Goal: Book appointment/travel/reservation

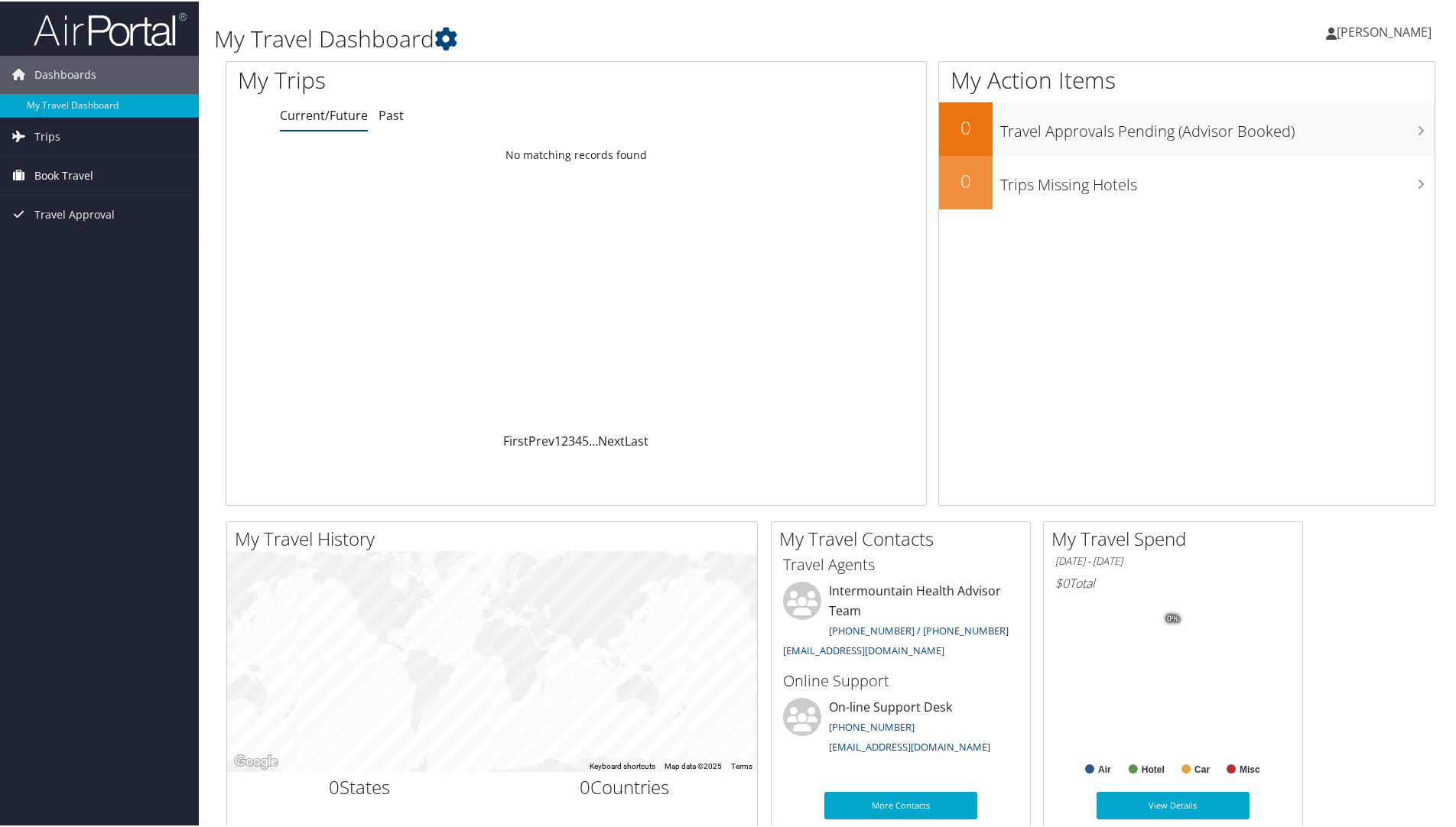
click at [83, 172] on span "Book Travel" at bounding box center [64, 174] width 59 height 38
click at [101, 201] on link "Agent Booking Request" at bounding box center [99, 204] width 199 height 23
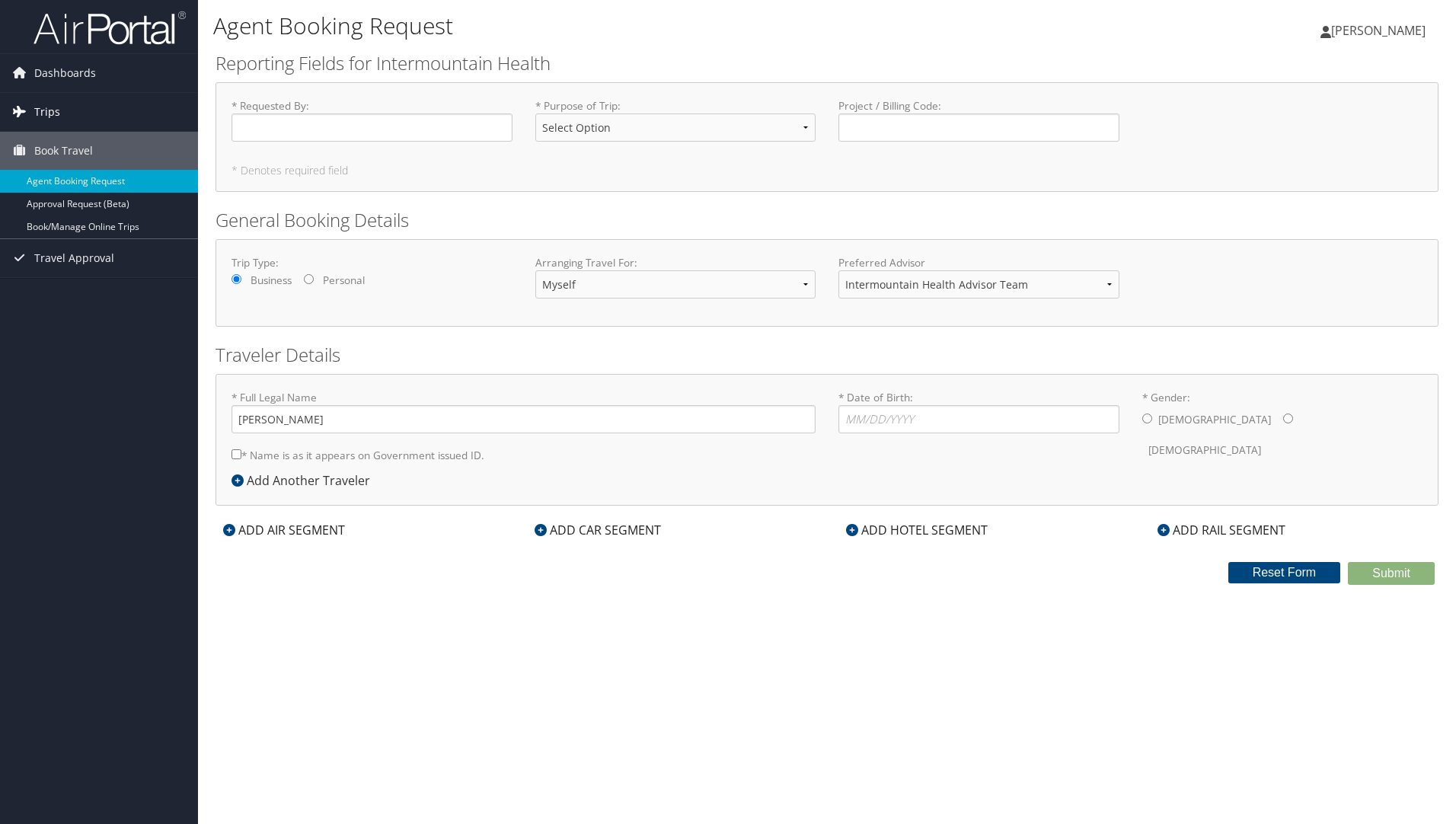
click at [50, 108] on span "Trips" at bounding box center [47, 112] width 26 height 38
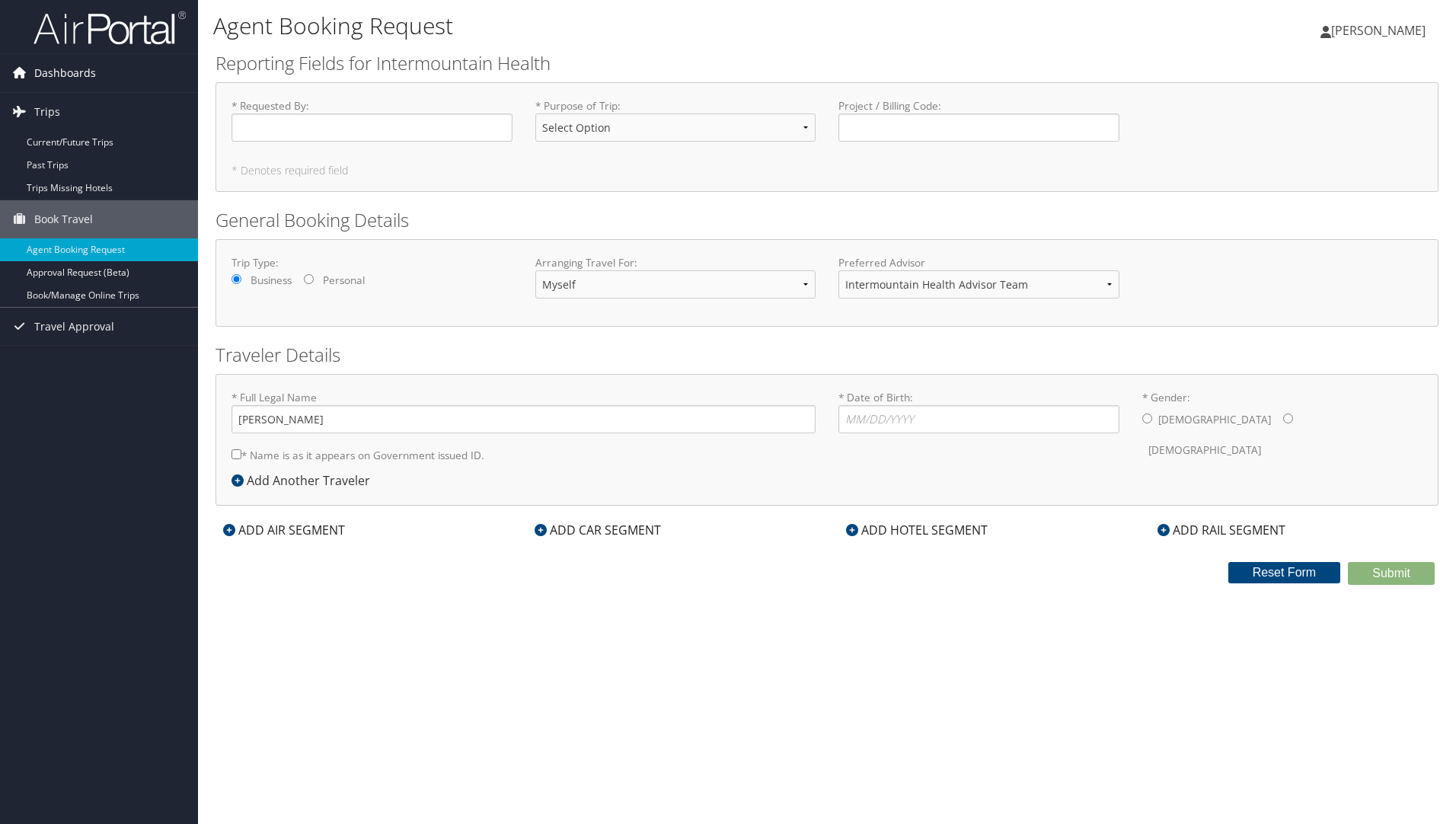
click at [76, 77] on span "Dashboards" at bounding box center [65, 73] width 61 height 38
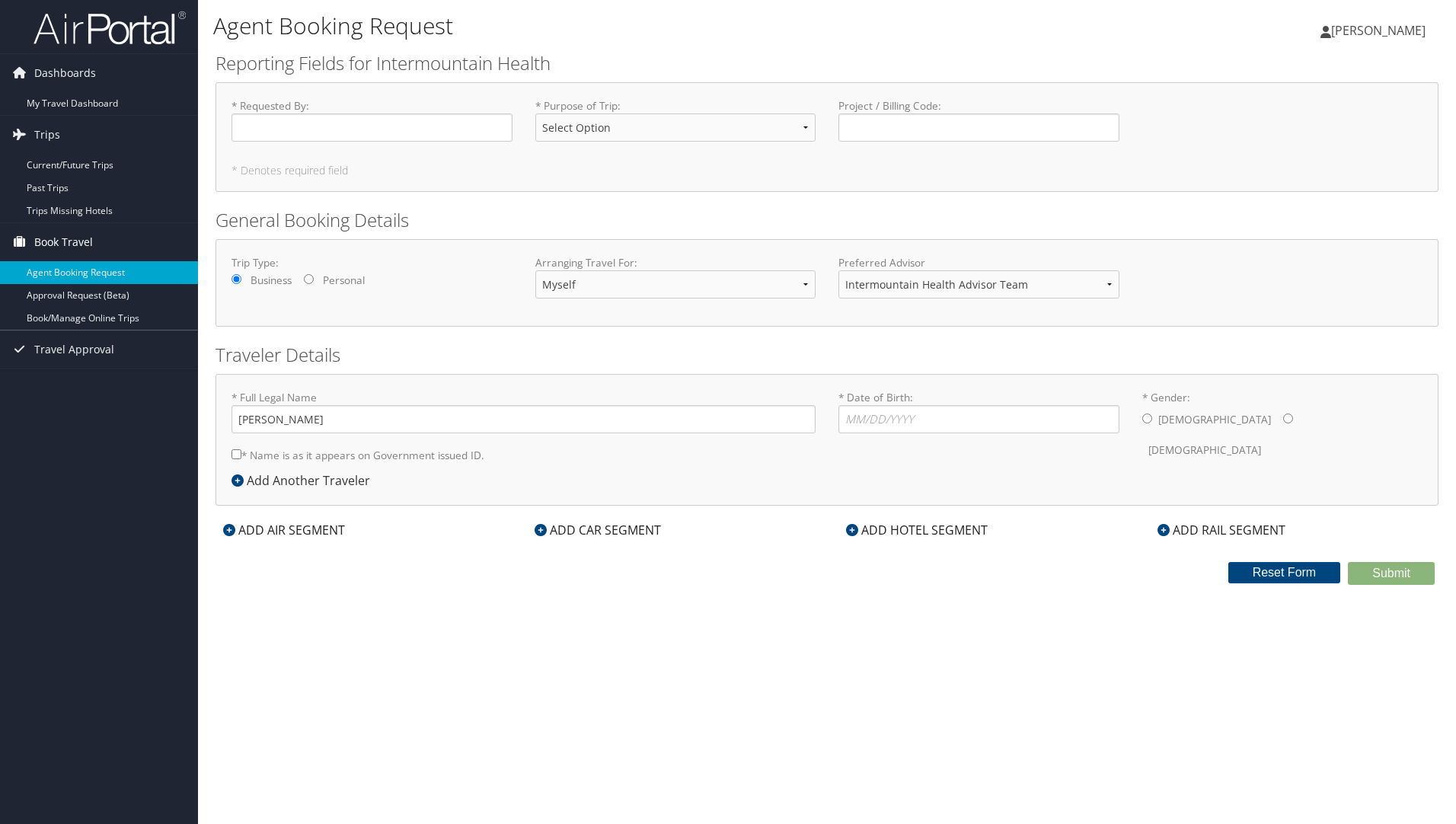
click at [61, 239] on span "Book Travel" at bounding box center [63, 242] width 59 height 38
click at [53, 238] on span "Book Travel" at bounding box center [63, 242] width 59 height 38
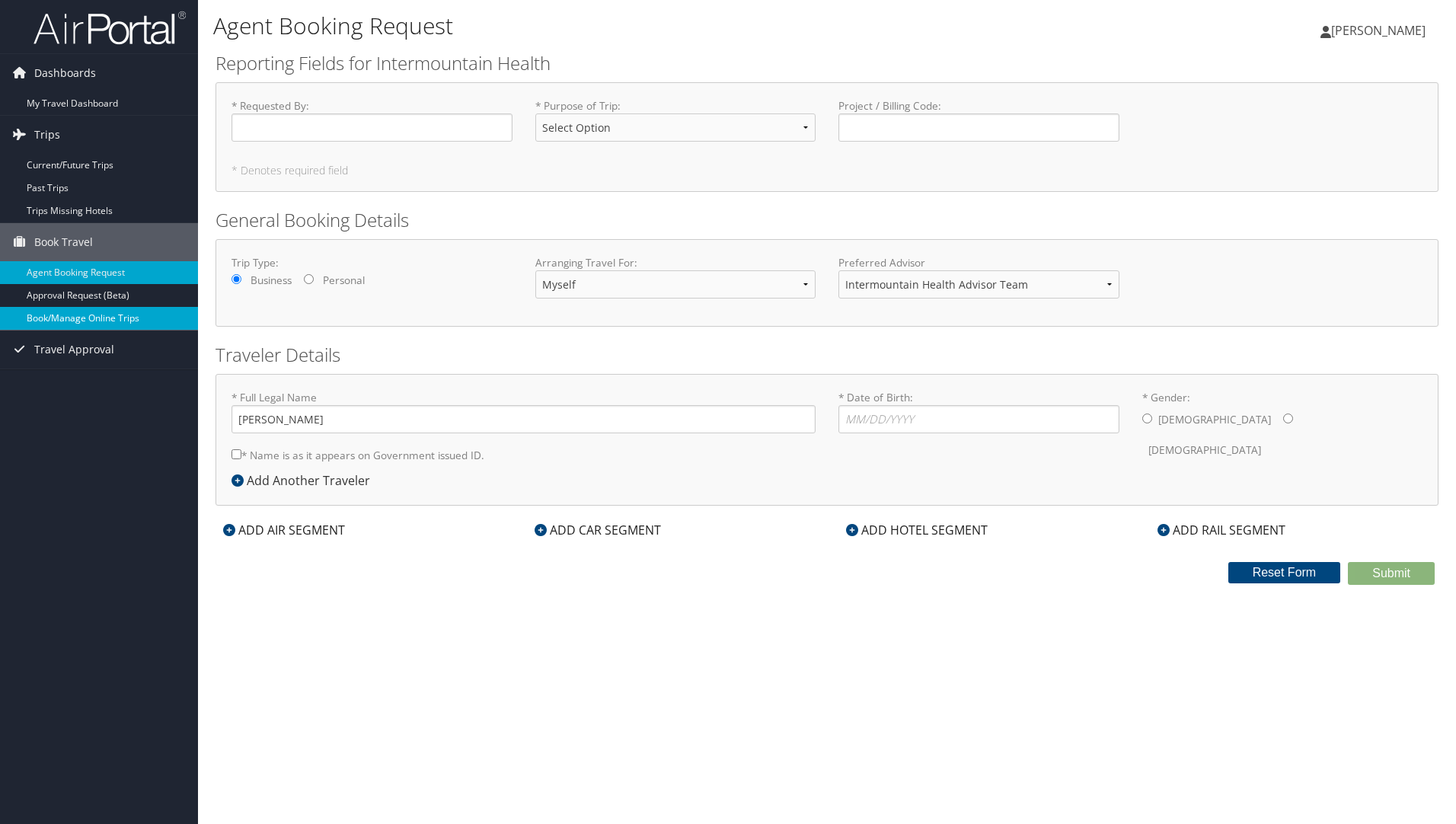
click at [128, 317] on link "Book/Manage Online Trips" at bounding box center [98, 318] width 198 height 23
